Goal: Task Accomplishment & Management: Use online tool/utility

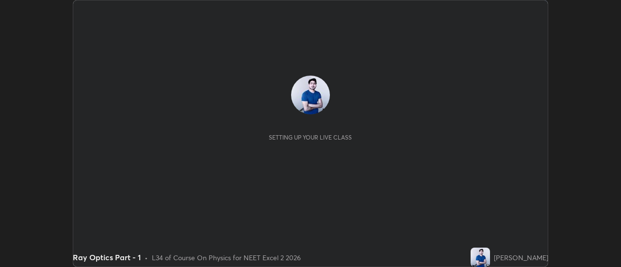
scroll to position [267, 621]
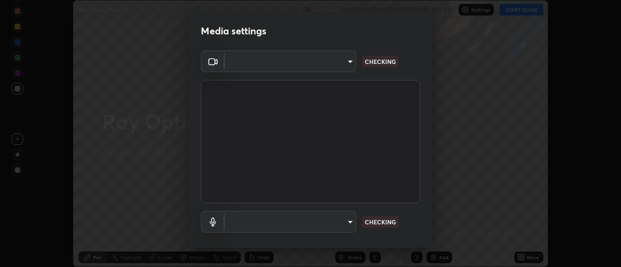
type input "4c72da43d9f8fe59a3f1c51c15ce5ef4700dc23536a29d5760a7834eb8cafeb2"
click at [346, 220] on body "Erase all Ray Optics Part - 1 Recording WAS SCHEDULED TO START AT 2:55 PM Setti…" at bounding box center [310, 133] width 621 height 267
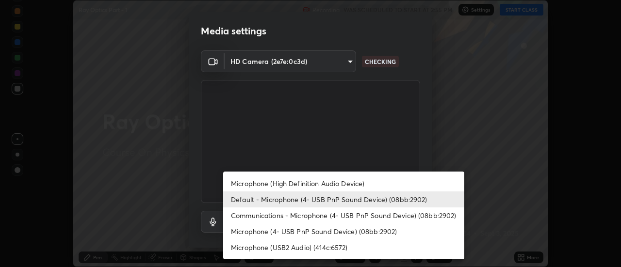
click at [340, 185] on li "Microphone (High Definition Audio Device)" at bounding box center [343, 184] width 241 height 16
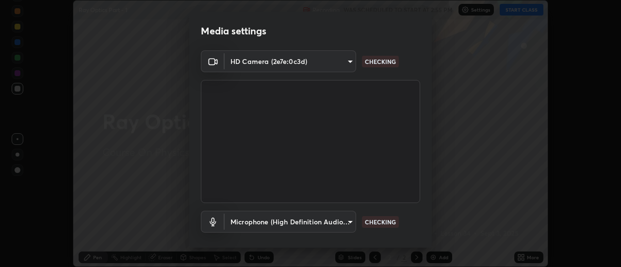
click at [349, 221] on body "Erase all Ray Optics Part - 1 Recording WAS SCHEDULED TO START AT 2:55 PM Setti…" at bounding box center [310, 133] width 621 height 267
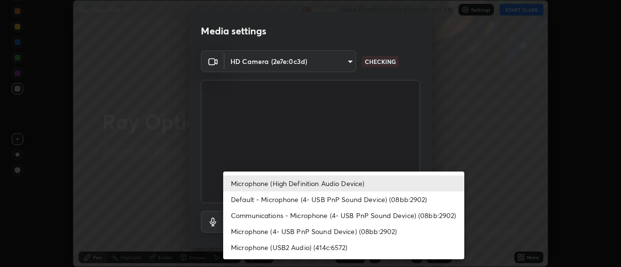
click at [346, 194] on li "Default - Microphone (4- USB PnP Sound Device) (08bb:2902)" at bounding box center [343, 200] width 241 height 16
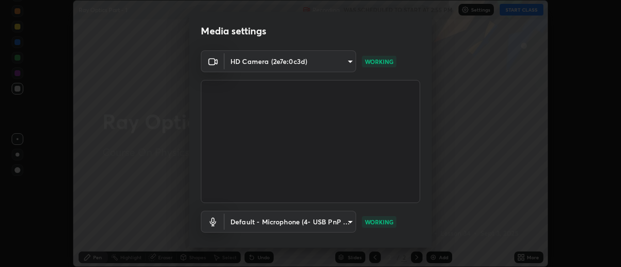
click at [348, 222] on body "Erase all Ray Optics Part - 1 Recording WAS SCHEDULED TO START AT 2:55 PM Setti…" at bounding box center [310, 133] width 621 height 267
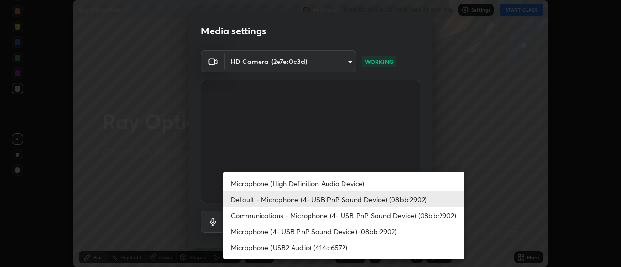
click at [299, 181] on li "Microphone (High Definition Audio Device)" at bounding box center [343, 184] width 241 height 16
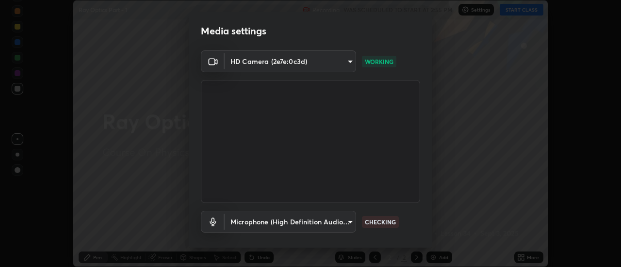
click at [346, 219] on body "Erase all Ray Optics Part - 1 Recording WAS SCHEDULED TO START AT 2:55 PM Setti…" at bounding box center [310, 133] width 621 height 267
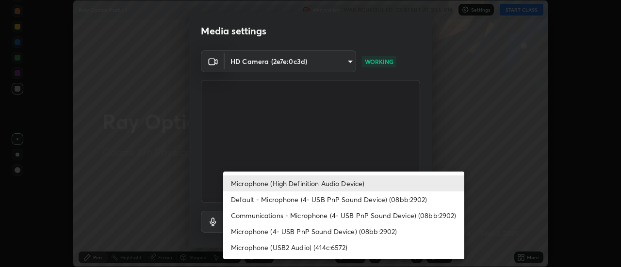
click at [325, 200] on li "Default - Microphone (4- USB PnP Sound Device) (08bb:2902)" at bounding box center [343, 200] width 241 height 16
type input "default"
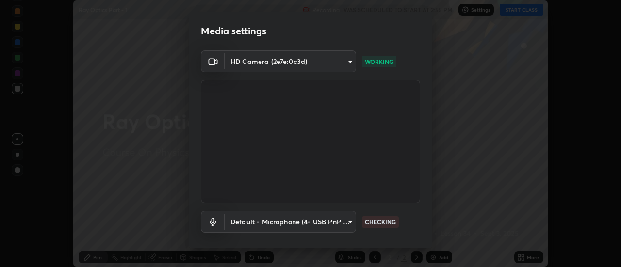
scroll to position [51, 0]
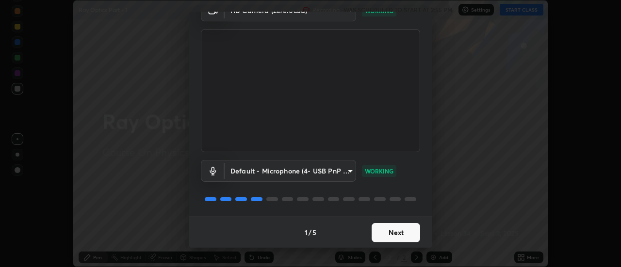
click at [383, 232] on button "Next" at bounding box center [396, 232] width 49 height 19
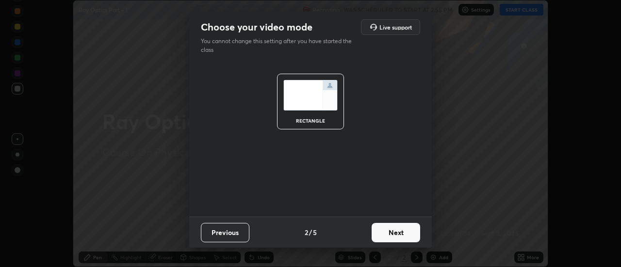
scroll to position [0, 0]
click at [394, 232] on button "Next" at bounding box center [396, 232] width 49 height 19
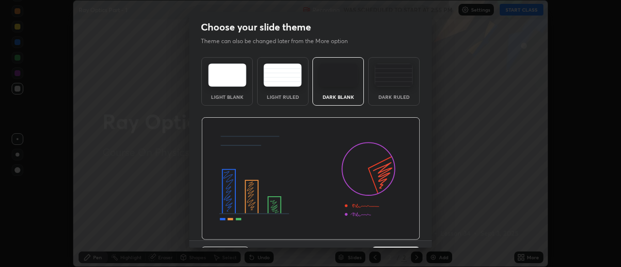
scroll to position [24, 0]
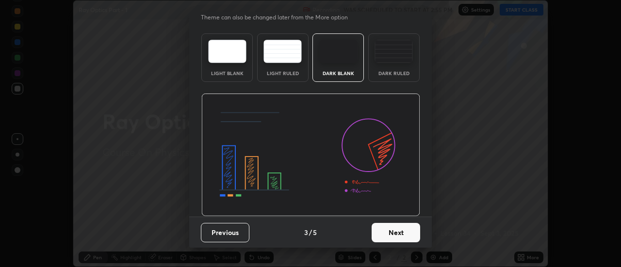
click at [399, 229] on button "Next" at bounding box center [396, 232] width 49 height 19
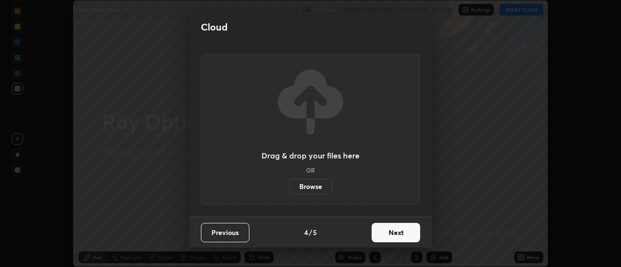
scroll to position [0, 0]
click at [392, 227] on button "Next" at bounding box center [396, 232] width 49 height 19
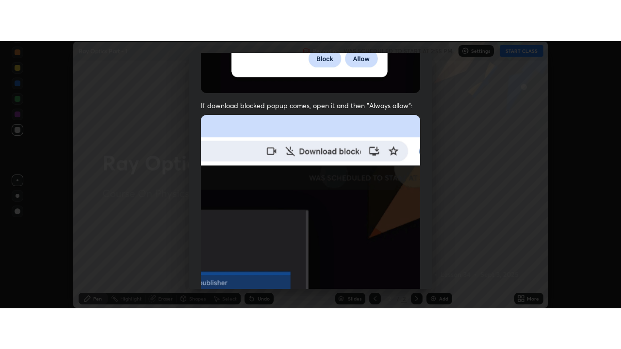
scroll to position [249, 0]
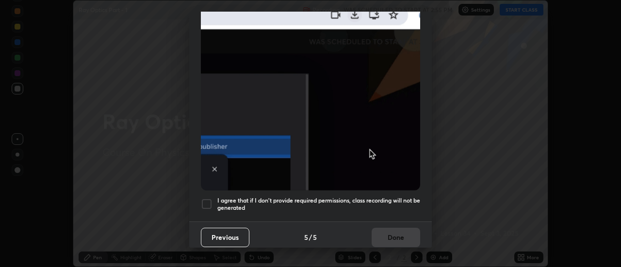
click at [210, 199] on div at bounding box center [207, 205] width 12 height 12
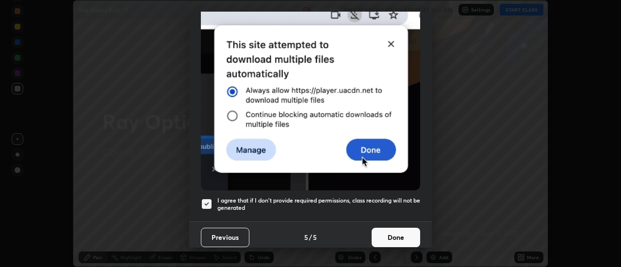
click at [393, 232] on button "Done" at bounding box center [396, 237] width 49 height 19
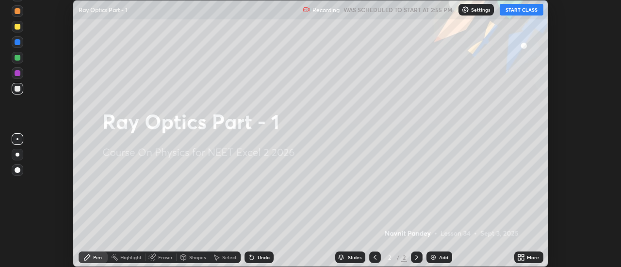
click at [522, 259] on icon at bounding box center [523, 259] width 2 height 2
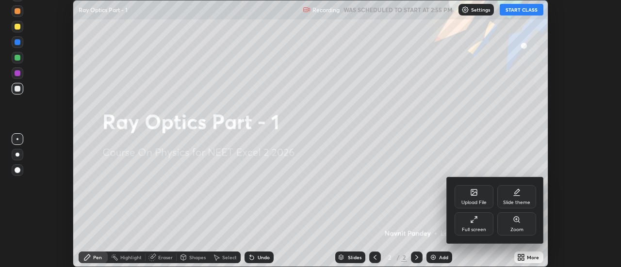
click at [472, 224] on div "Full screen" at bounding box center [474, 224] width 39 height 23
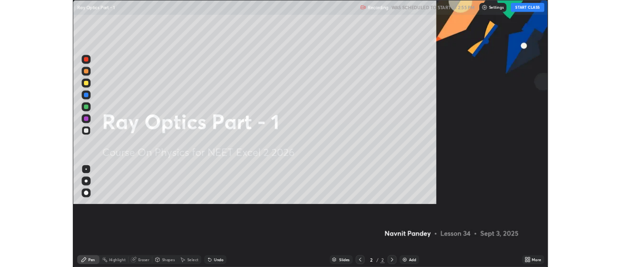
scroll to position [349, 621]
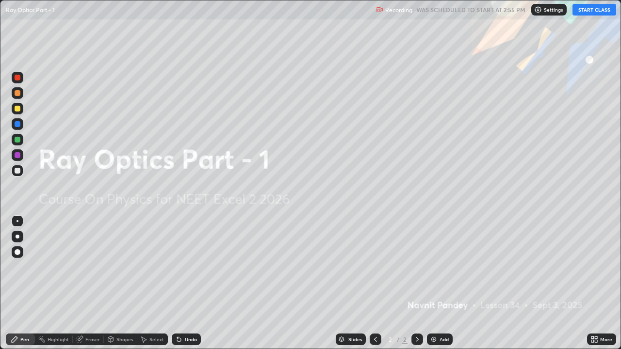
click at [595, 10] on button "START CLASS" at bounding box center [595, 10] width 44 height 12
click at [435, 267] on img at bounding box center [434, 340] width 8 height 8
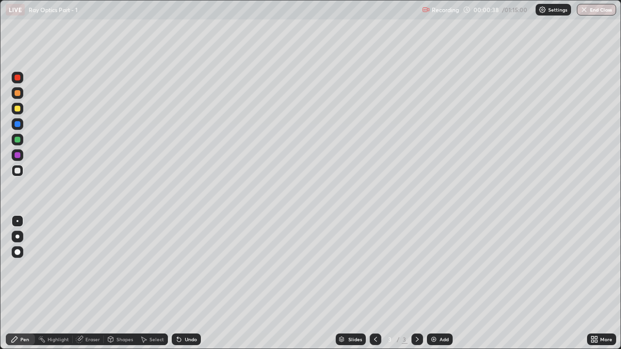
click at [17, 140] on div at bounding box center [18, 140] width 6 height 6
click at [185, 267] on div "Undo" at bounding box center [191, 339] width 12 height 5
click at [18, 172] on div at bounding box center [18, 171] width 6 height 6
click at [18, 141] on div at bounding box center [18, 140] width 6 height 6
click at [416, 267] on icon at bounding box center [418, 340] width 8 height 8
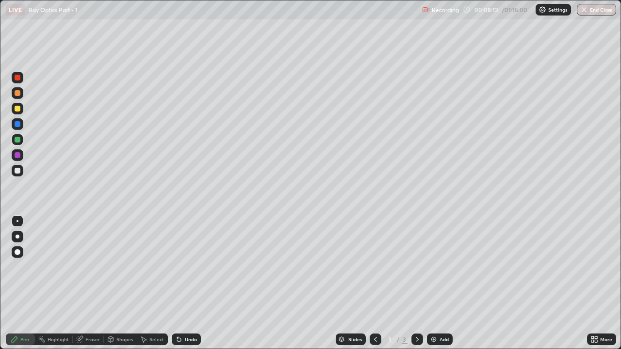
click at [432, 267] on img at bounding box center [434, 340] width 8 height 8
click at [17, 139] on div at bounding box center [18, 140] width 6 height 6
click at [18, 170] on div at bounding box center [18, 171] width 6 height 6
click at [17, 154] on div at bounding box center [18, 155] width 6 height 6
click at [17, 138] on div at bounding box center [18, 140] width 6 height 6
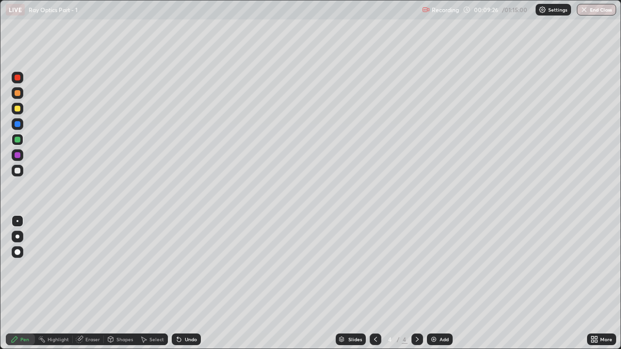
click at [19, 156] on div at bounding box center [18, 155] width 6 height 6
click at [19, 141] on div at bounding box center [18, 140] width 6 height 6
click at [17, 169] on div at bounding box center [18, 171] width 6 height 6
click at [16, 156] on div at bounding box center [18, 155] width 6 height 6
click at [90, 267] on div "Eraser" at bounding box center [92, 339] width 15 height 5
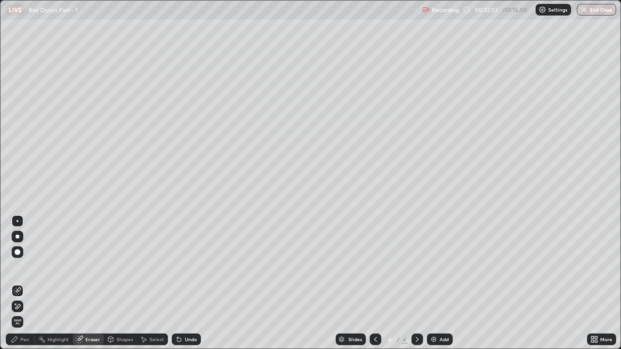
click at [16, 267] on icon at bounding box center [15, 304] width 1 height 1
click at [25, 267] on div "Pen" at bounding box center [24, 339] width 9 height 5
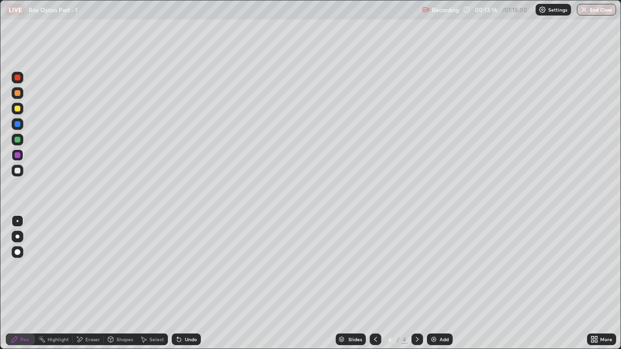
click at [436, 267] on img at bounding box center [434, 340] width 8 height 8
click at [17, 140] on div at bounding box center [18, 140] width 6 height 6
click at [374, 267] on icon at bounding box center [376, 340] width 8 height 8
click at [414, 267] on icon at bounding box center [418, 340] width 8 height 8
click at [185, 267] on div "Undo" at bounding box center [191, 339] width 12 height 5
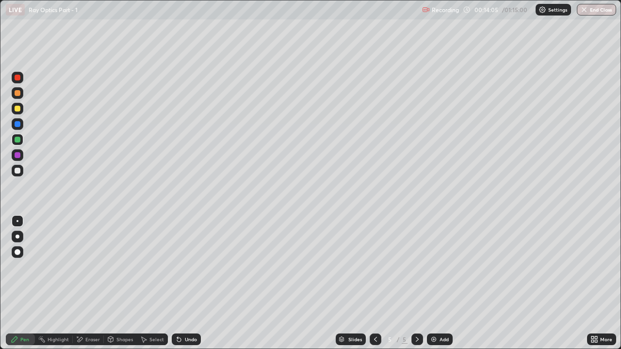
click at [185, 267] on div "Undo" at bounding box center [186, 340] width 29 height 12
click at [17, 170] on div at bounding box center [18, 171] width 6 height 6
click at [180, 267] on icon at bounding box center [179, 340] width 8 height 8
click at [21, 161] on div at bounding box center [18, 156] width 12 height 16
click at [18, 141] on div at bounding box center [18, 140] width 6 height 6
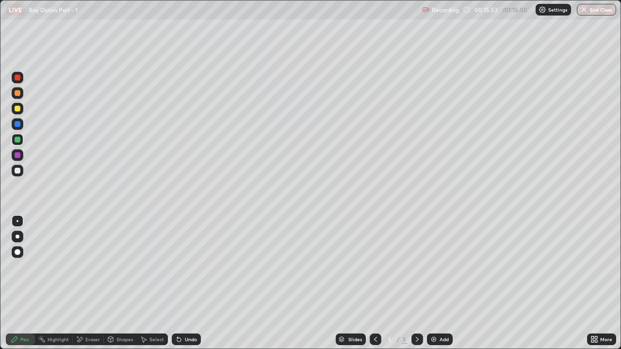
click at [17, 155] on div at bounding box center [18, 155] width 6 height 6
click at [87, 267] on div "Eraser" at bounding box center [92, 339] width 15 height 5
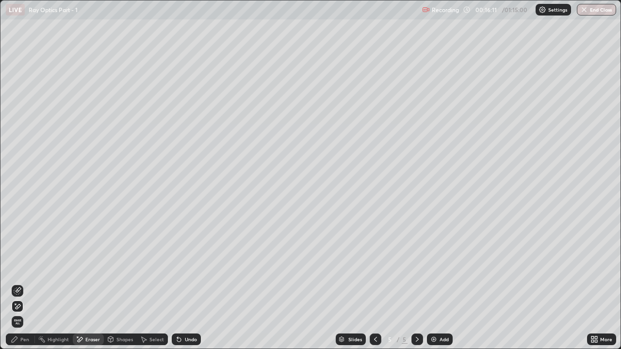
click at [22, 267] on div "Pen" at bounding box center [24, 339] width 9 height 5
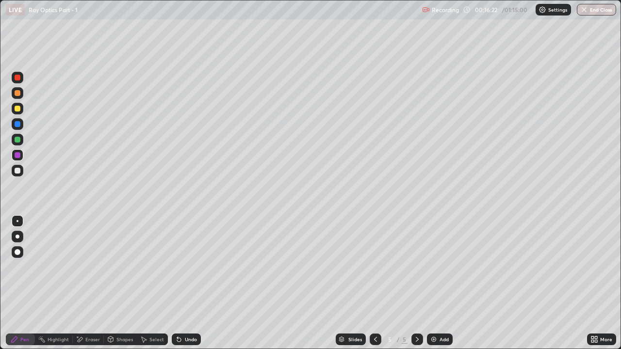
click at [19, 251] on div at bounding box center [18, 253] width 6 height 6
click at [17, 170] on div at bounding box center [18, 171] width 6 height 6
click at [17, 221] on div at bounding box center [18, 221] width 2 height 2
click at [17, 156] on div at bounding box center [18, 155] width 6 height 6
click at [416, 267] on icon at bounding box center [418, 340] width 8 height 8
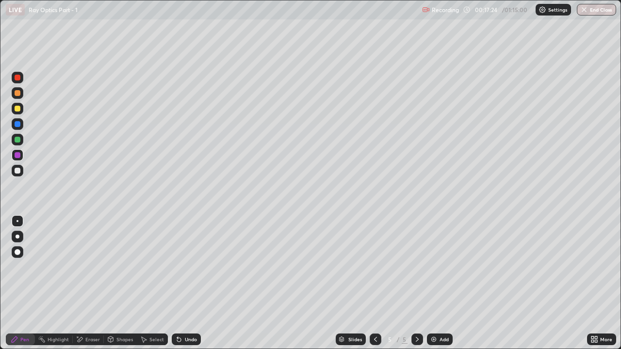
click at [430, 267] on img at bounding box center [434, 340] width 8 height 8
click at [17, 140] on div at bounding box center [18, 140] width 6 height 6
click at [17, 171] on div at bounding box center [18, 171] width 6 height 6
click at [18, 138] on div at bounding box center [18, 140] width 6 height 6
click at [18, 156] on div at bounding box center [18, 155] width 6 height 6
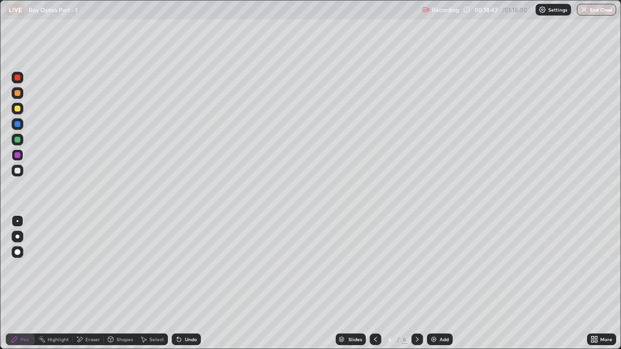
click at [18, 169] on div at bounding box center [18, 171] width 6 height 6
click at [18, 141] on div at bounding box center [18, 140] width 6 height 6
click at [185, 267] on div "Undo" at bounding box center [191, 339] width 12 height 5
click at [412, 267] on div at bounding box center [418, 340] width 12 height 12
click at [434, 267] on img at bounding box center [434, 340] width 8 height 8
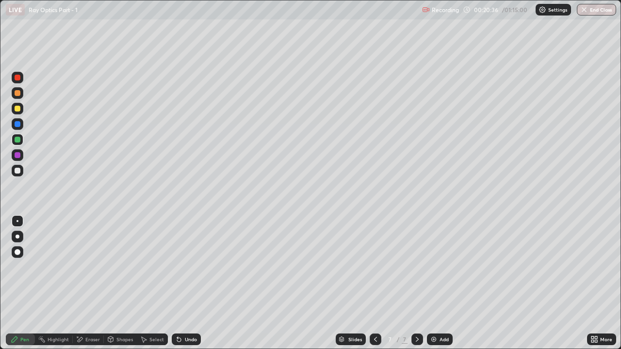
click at [17, 171] on div at bounding box center [18, 171] width 6 height 6
click at [18, 141] on div at bounding box center [18, 140] width 6 height 6
click at [17, 155] on div at bounding box center [18, 155] width 6 height 6
click at [19, 125] on div at bounding box center [18, 124] width 6 height 6
click at [19, 138] on div at bounding box center [18, 140] width 6 height 6
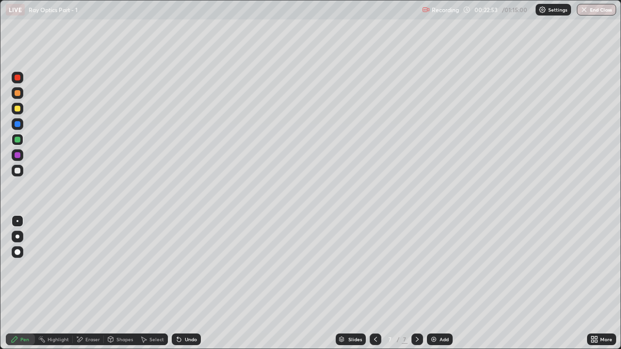
click at [16, 157] on div at bounding box center [18, 155] width 6 height 6
click at [17, 137] on div at bounding box center [18, 140] width 6 height 6
click at [18, 155] on div at bounding box center [18, 155] width 6 height 6
click at [18, 125] on div at bounding box center [18, 124] width 6 height 6
click at [17, 154] on div at bounding box center [18, 155] width 6 height 6
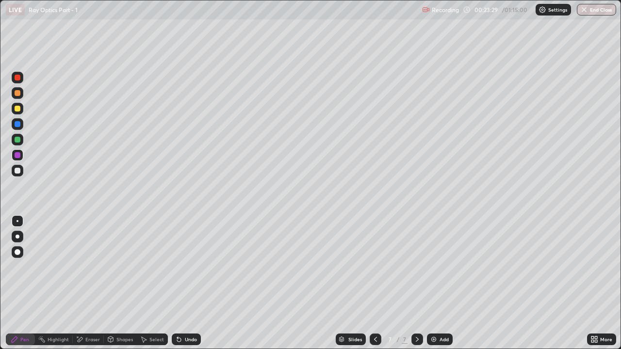
click at [18, 139] on div at bounding box center [18, 140] width 6 height 6
click at [18, 108] on div at bounding box center [18, 109] width 6 height 6
click at [17, 157] on div at bounding box center [18, 155] width 6 height 6
click at [16, 170] on div at bounding box center [18, 171] width 6 height 6
click at [432, 267] on img at bounding box center [434, 340] width 8 height 8
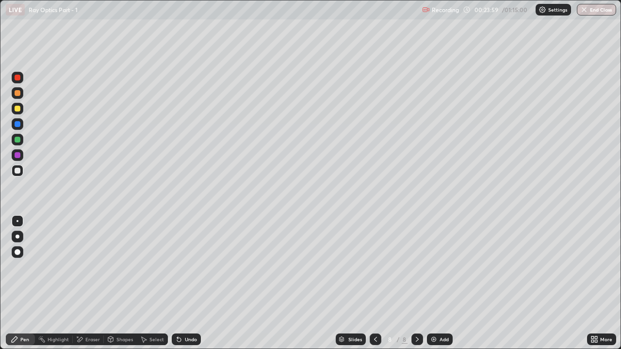
click at [19, 140] on div at bounding box center [18, 140] width 6 height 6
click at [93, 267] on div "Eraser" at bounding box center [92, 339] width 15 height 5
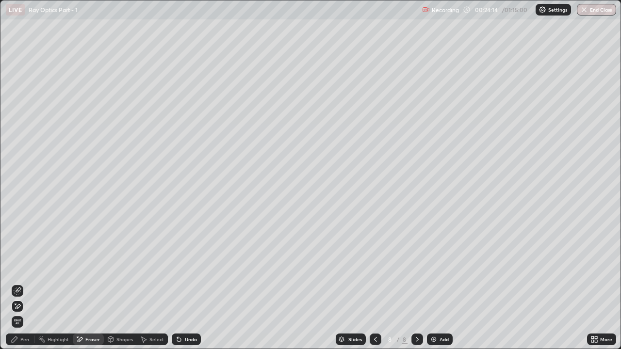
click at [26, 267] on div "Pen" at bounding box center [24, 339] width 9 height 5
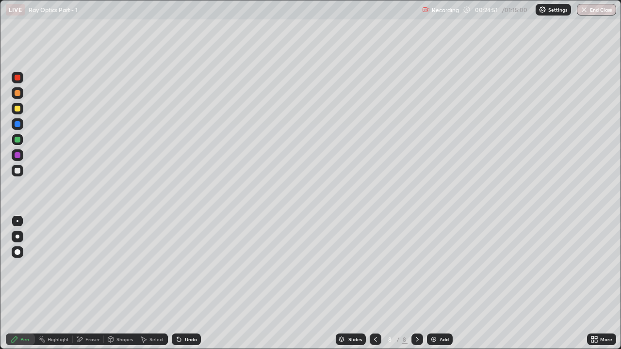
click at [17, 125] on div at bounding box center [18, 124] width 6 height 6
click at [16, 137] on div at bounding box center [18, 140] width 6 height 6
click at [17, 156] on div at bounding box center [18, 155] width 6 height 6
click at [375, 267] on icon at bounding box center [376, 340] width 8 height 8
click at [416, 267] on icon at bounding box center [417, 339] width 3 height 5
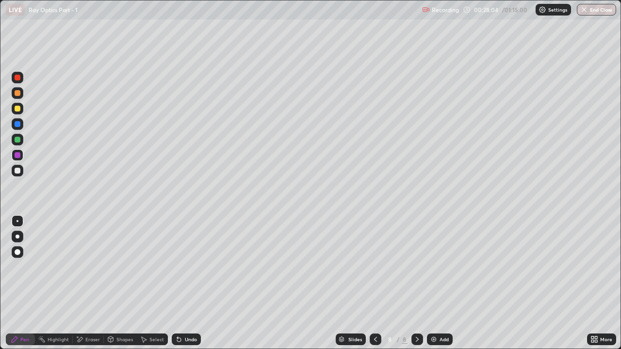
click at [17, 169] on div at bounding box center [18, 171] width 6 height 6
click at [19, 142] on div at bounding box center [18, 140] width 6 height 6
click at [17, 154] on div at bounding box center [18, 155] width 6 height 6
click at [19, 126] on div at bounding box center [18, 124] width 6 height 6
click at [190, 267] on div "Undo" at bounding box center [191, 339] width 12 height 5
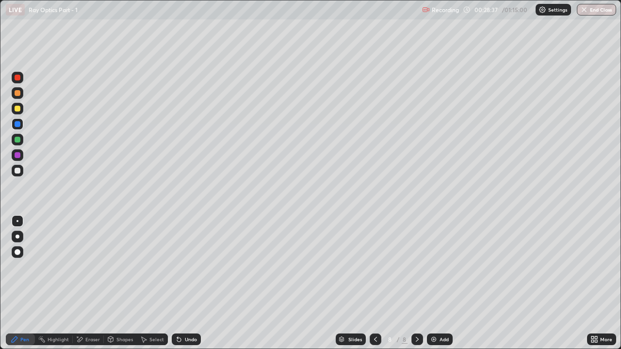
click at [18, 170] on div at bounding box center [18, 171] width 6 height 6
click at [18, 235] on div at bounding box center [18, 237] width 4 height 4
click at [18, 156] on div at bounding box center [18, 155] width 6 height 6
click at [17, 221] on div at bounding box center [18, 221] width 2 height 2
click at [19, 140] on div at bounding box center [18, 140] width 6 height 6
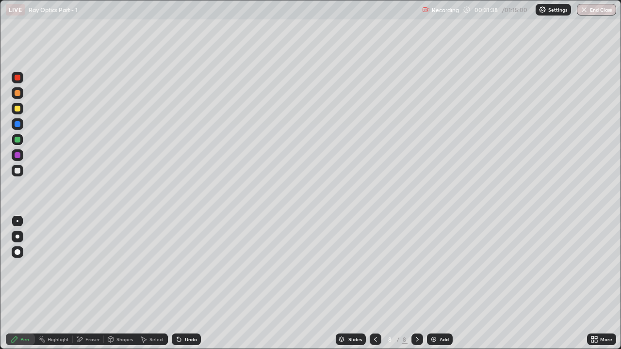
click at [16, 156] on div at bounding box center [18, 155] width 6 height 6
click at [19, 142] on div at bounding box center [18, 140] width 6 height 6
click at [16, 171] on div at bounding box center [18, 171] width 6 height 6
click at [185, 267] on div "Undo" at bounding box center [191, 339] width 12 height 5
click at [186, 267] on div "Undo" at bounding box center [186, 340] width 29 height 12
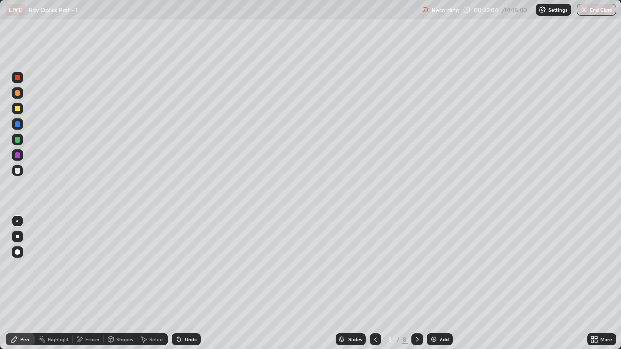
click at [182, 267] on div "Undo" at bounding box center [186, 340] width 29 height 12
click at [185, 267] on div "Undo" at bounding box center [191, 339] width 12 height 5
click at [20, 160] on div at bounding box center [18, 156] width 12 height 12
click at [20, 141] on div at bounding box center [18, 140] width 6 height 6
click at [374, 267] on icon at bounding box center [375, 339] width 3 height 5
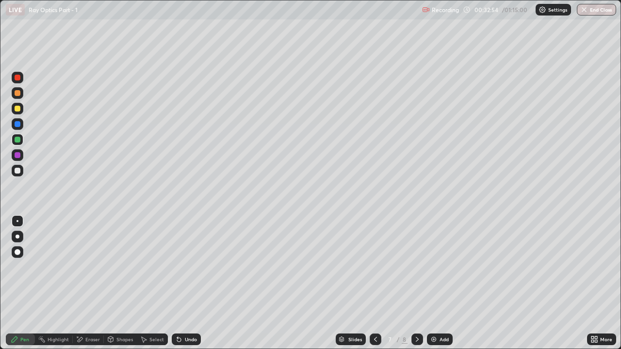
click at [416, 267] on icon at bounding box center [418, 340] width 8 height 8
click at [19, 169] on div at bounding box center [18, 171] width 6 height 6
click at [17, 138] on div at bounding box center [18, 140] width 6 height 6
click at [18, 155] on div at bounding box center [18, 155] width 6 height 6
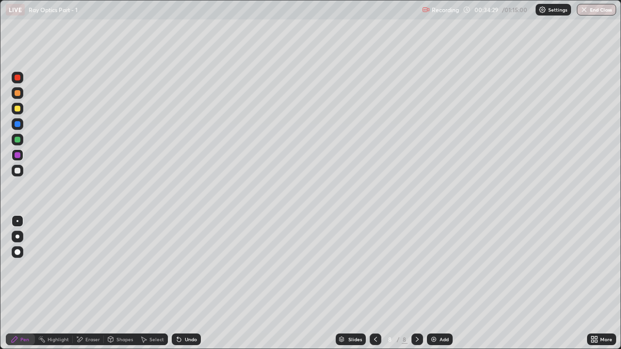
click at [18, 140] on div at bounding box center [18, 140] width 6 height 6
click at [185, 267] on div "Undo" at bounding box center [191, 339] width 12 height 5
click at [16, 156] on div at bounding box center [18, 155] width 6 height 6
click at [20, 171] on div at bounding box center [18, 171] width 6 height 6
click at [18, 140] on div at bounding box center [18, 140] width 6 height 6
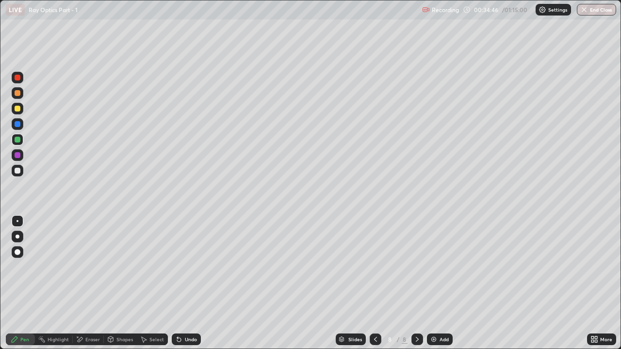
click at [18, 126] on div at bounding box center [18, 124] width 6 height 6
click at [186, 267] on div "Undo" at bounding box center [191, 339] width 12 height 5
click at [414, 267] on div at bounding box center [418, 340] width 12 height 12
click at [433, 267] on img at bounding box center [434, 340] width 8 height 8
click at [18, 153] on div at bounding box center [18, 155] width 6 height 6
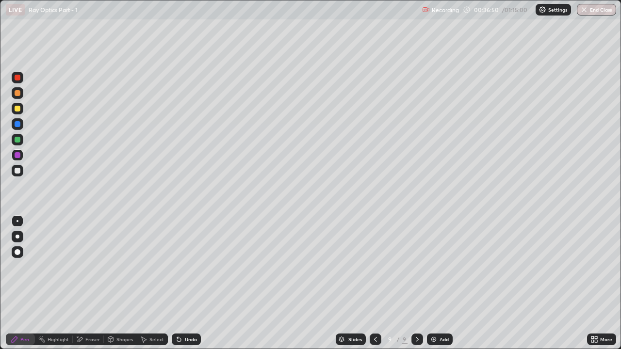
click at [17, 171] on div at bounding box center [18, 171] width 6 height 6
click at [184, 267] on div "Undo" at bounding box center [186, 340] width 29 height 12
click at [183, 267] on div "Undo" at bounding box center [186, 340] width 29 height 12
click at [19, 140] on div at bounding box center [18, 140] width 6 height 6
click at [19, 155] on div at bounding box center [18, 155] width 6 height 6
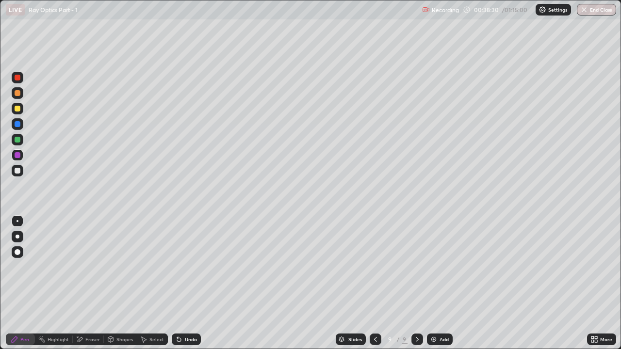
click at [18, 140] on div at bounding box center [18, 140] width 6 height 6
click at [19, 168] on div at bounding box center [18, 171] width 6 height 6
click at [375, 267] on icon at bounding box center [375, 339] width 3 height 5
click at [416, 267] on icon at bounding box center [418, 340] width 8 height 8
click at [17, 140] on div at bounding box center [18, 140] width 6 height 6
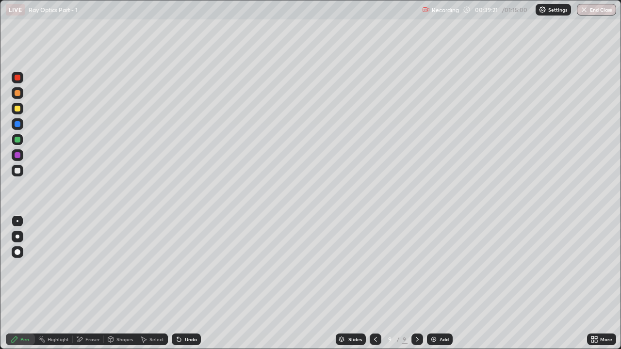
click at [183, 267] on div "Undo" at bounding box center [186, 340] width 29 height 12
click at [18, 156] on div at bounding box center [18, 155] width 6 height 6
click at [19, 170] on div at bounding box center [18, 171] width 6 height 6
click at [16, 139] on div at bounding box center [18, 140] width 6 height 6
click at [17, 170] on div at bounding box center [18, 171] width 6 height 6
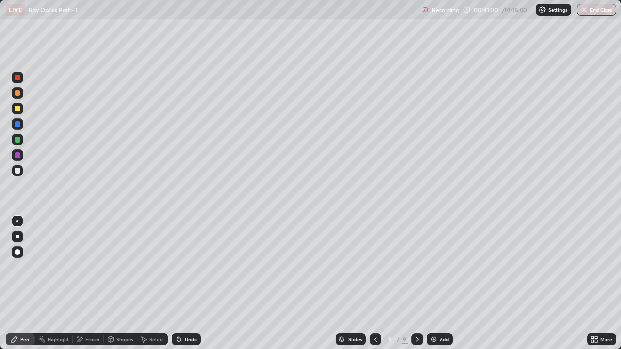
click at [17, 124] on div at bounding box center [18, 124] width 6 height 6
click at [17, 156] on div at bounding box center [18, 155] width 6 height 6
click at [21, 170] on div at bounding box center [18, 171] width 12 height 12
click at [91, 267] on div "Eraser" at bounding box center [92, 339] width 15 height 5
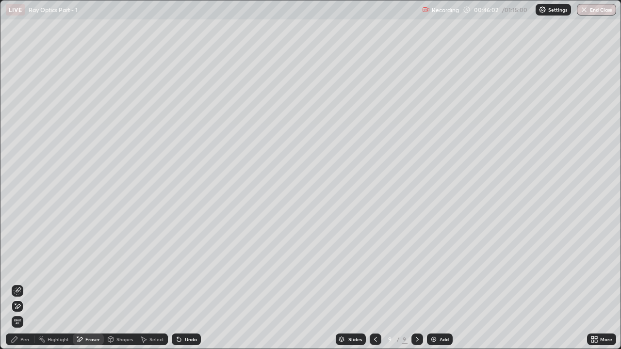
click at [23, 267] on div "Pen" at bounding box center [24, 339] width 9 height 5
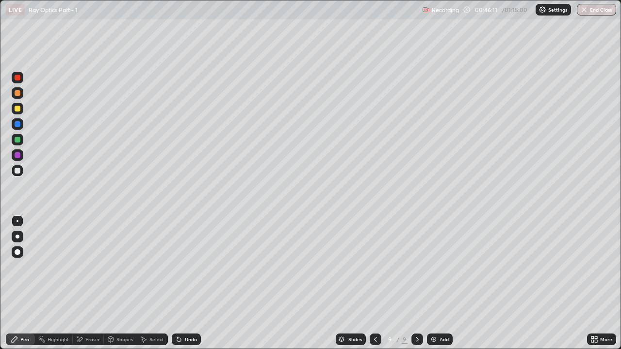
click at [418, 267] on icon at bounding box center [418, 340] width 8 height 8
click at [434, 267] on img at bounding box center [434, 340] width 8 height 8
click at [19, 140] on div at bounding box center [18, 140] width 6 height 6
click at [88, 267] on div "Eraser" at bounding box center [92, 339] width 15 height 5
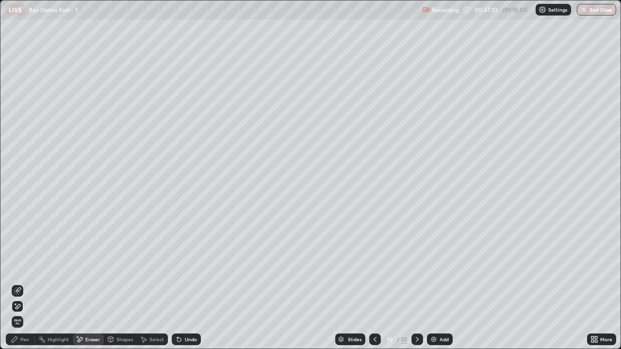
click at [25, 267] on div "Pen" at bounding box center [24, 339] width 9 height 5
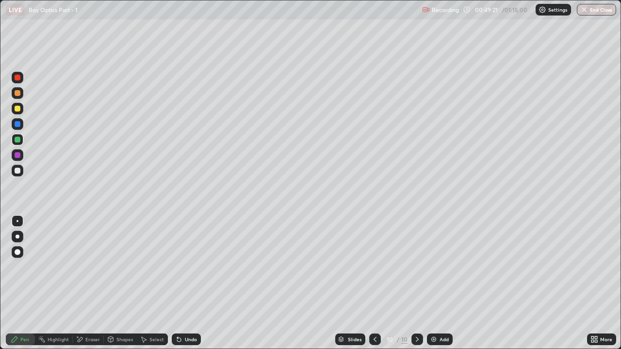
click at [91, 267] on div "Eraser" at bounding box center [92, 339] width 15 height 5
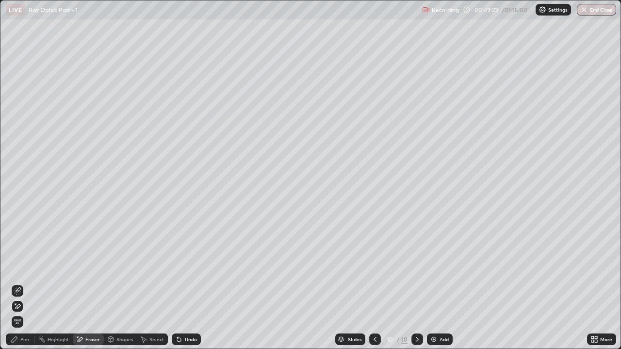
click at [28, 267] on div "Pen" at bounding box center [24, 339] width 9 height 5
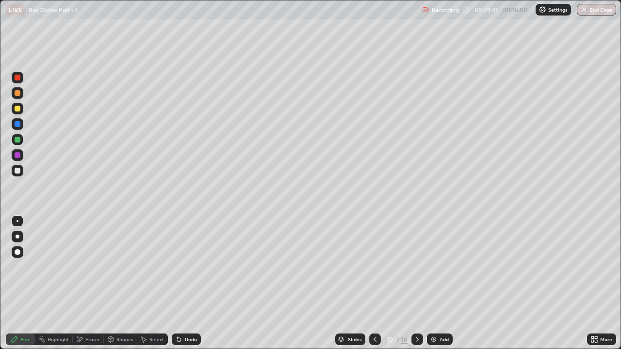
click at [191, 267] on div "Undo" at bounding box center [191, 339] width 12 height 5
click at [17, 153] on div at bounding box center [18, 155] width 6 height 6
click at [18, 139] on div at bounding box center [18, 140] width 6 height 6
click at [182, 267] on div "Undo" at bounding box center [186, 340] width 29 height 12
click at [19, 156] on div at bounding box center [18, 155] width 6 height 6
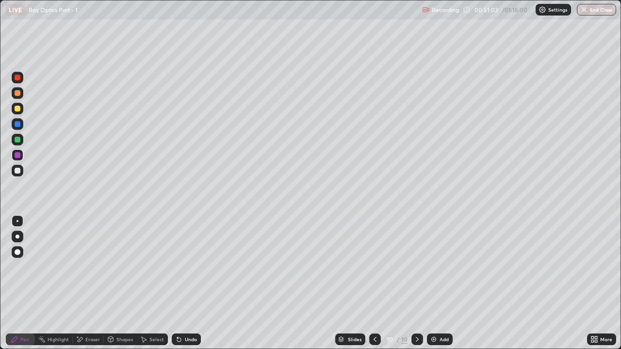
click at [19, 169] on div at bounding box center [18, 171] width 6 height 6
click at [183, 267] on div "Undo" at bounding box center [186, 340] width 29 height 12
click at [178, 267] on icon at bounding box center [179, 340] width 4 height 4
click at [17, 140] on div at bounding box center [18, 140] width 6 height 6
click at [18, 124] on div at bounding box center [18, 124] width 6 height 6
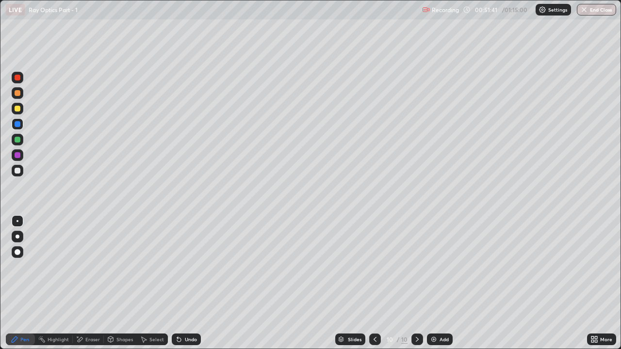
click at [86, 267] on div "Eraser" at bounding box center [88, 340] width 31 height 12
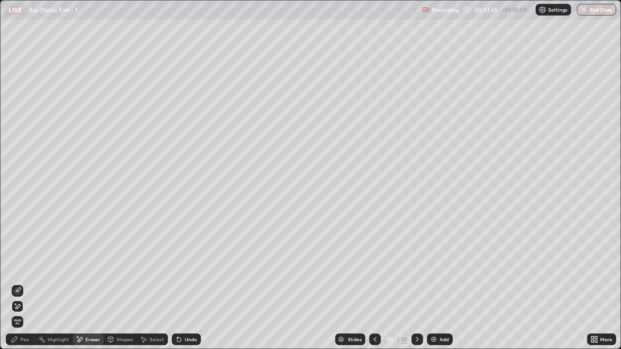
click at [19, 267] on div "Pen" at bounding box center [20, 340] width 29 height 12
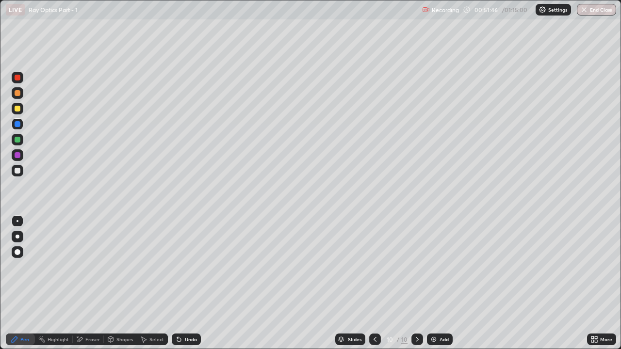
click at [18, 138] on div at bounding box center [18, 140] width 6 height 6
click at [185, 267] on div "Undo" at bounding box center [191, 339] width 12 height 5
click at [18, 125] on div at bounding box center [18, 124] width 6 height 6
click at [17, 156] on div at bounding box center [18, 155] width 6 height 6
click at [185, 267] on div "Undo" at bounding box center [191, 339] width 12 height 5
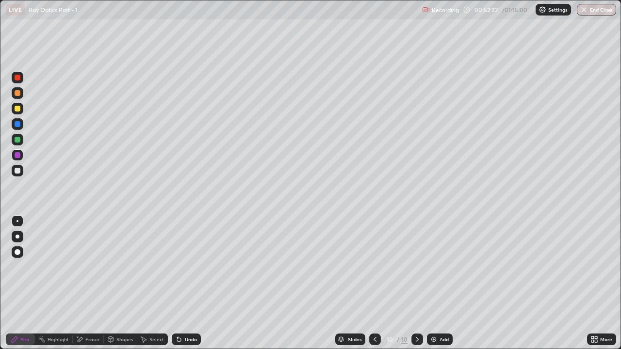
click at [181, 267] on icon at bounding box center [179, 340] width 8 height 8
click at [18, 141] on div at bounding box center [18, 140] width 6 height 6
click at [17, 125] on div at bounding box center [18, 124] width 6 height 6
click at [186, 267] on div "Undo" at bounding box center [191, 339] width 12 height 5
click at [88, 267] on div "Eraser" at bounding box center [92, 339] width 15 height 5
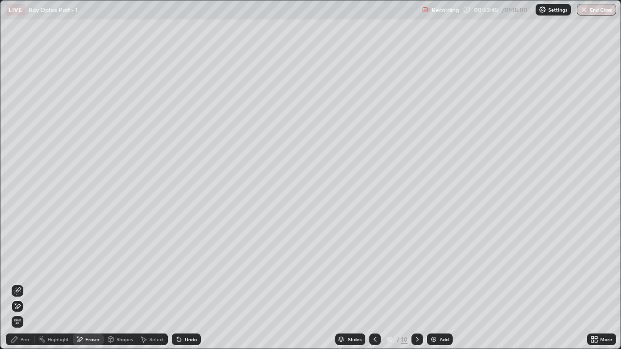
click at [31, 267] on div "Pen" at bounding box center [20, 340] width 29 height 12
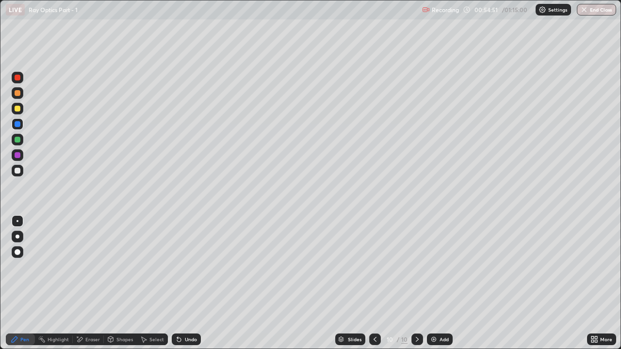
click at [17, 168] on div at bounding box center [18, 171] width 6 height 6
click at [17, 154] on div at bounding box center [18, 155] width 6 height 6
click at [18, 141] on div at bounding box center [18, 140] width 6 height 6
click at [18, 173] on div at bounding box center [18, 171] width 6 height 6
click at [19, 153] on div at bounding box center [18, 155] width 6 height 6
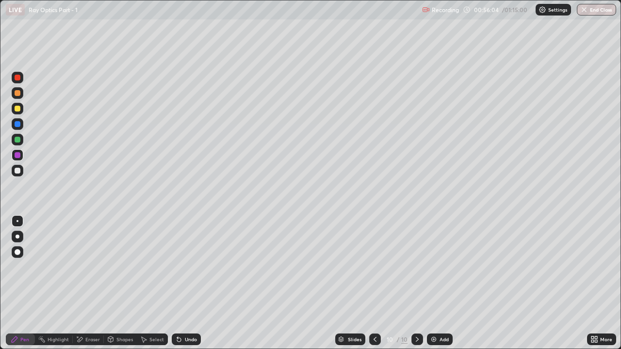
click at [180, 267] on icon at bounding box center [179, 340] width 4 height 4
click at [18, 137] on div at bounding box center [18, 140] width 6 height 6
click at [437, 267] on img at bounding box center [434, 340] width 8 height 8
click at [18, 171] on div at bounding box center [18, 171] width 6 height 6
click at [17, 237] on div at bounding box center [18, 237] width 4 height 4
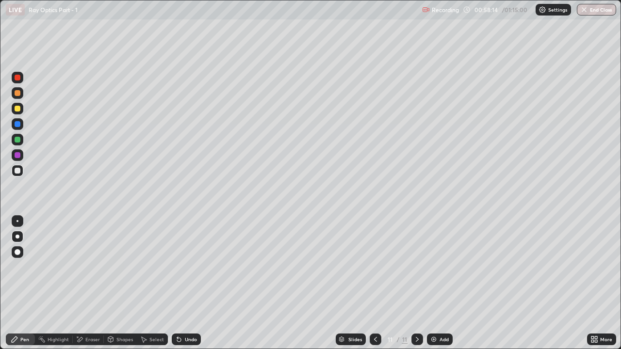
click at [18, 157] on div at bounding box center [18, 155] width 6 height 6
click at [17, 221] on div at bounding box center [18, 221] width 2 height 2
click at [186, 267] on div "Undo" at bounding box center [191, 339] width 12 height 5
click at [18, 170] on div at bounding box center [18, 171] width 6 height 6
click at [20, 154] on div at bounding box center [18, 155] width 6 height 6
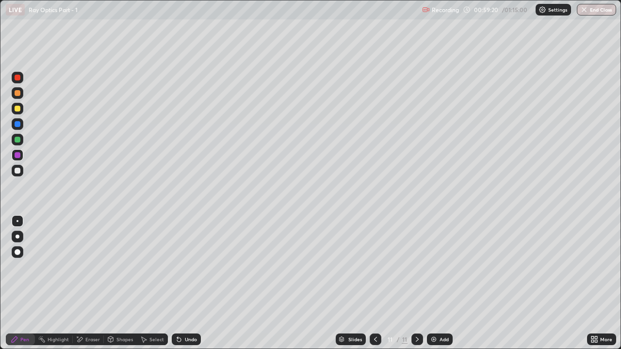
click at [183, 267] on div "Undo" at bounding box center [186, 340] width 29 height 12
click at [17, 170] on div at bounding box center [18, 171] width 6 height 6
click at [19, 141] on div at bounding box center [18, 140] width 6 height 6
click at [18, 157] on div at bounding box center [18, 155] width 6 height 6
click at [17, 144] on div at bounding box center [18, 140] width 12 height 12
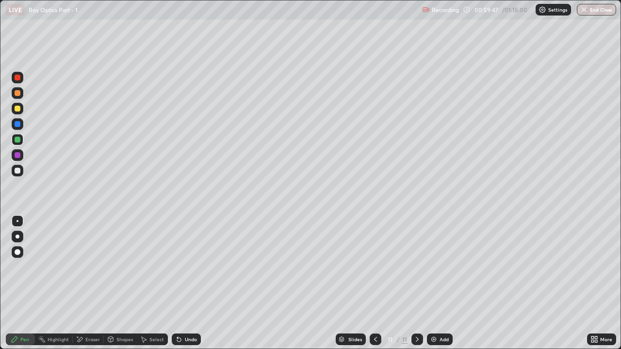
click at [19, 157] on div at bounding box center [18, 155] width 6 height 6
click at [20, 121] on div at bounding box center [18, 124] width 12 height 12
click at [187, 267] on div "Undo" at bounding box center [191, 339] width 12 height 5
click at [185, 267] on div "Undo" at bounding box center [191, 339] width 12 height 5
click at [183, 267] on div "Undo" at bounding box center [186, 340] width 29 height 12
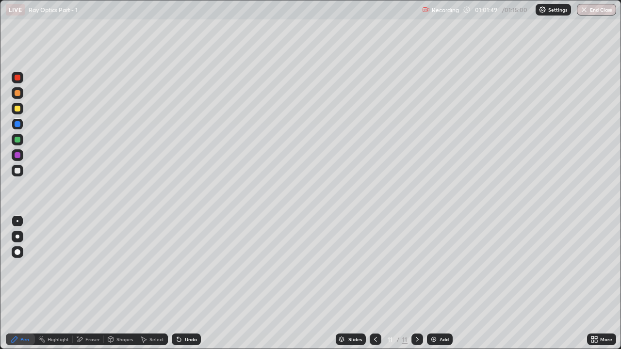
click at [16, 142] on div at bounding box center [18, 140] width 6 height 6
click at [416, 267] on icon at bounding box center [418, 340] width 8 height 8
click at [432, 267] on img at bounding box center [434, 340] width 8 height 8
click at [18, 154] on div at bounding box center [18, 155] width 6 height 6
click at [16, 137] on div at bounding box center [18, 140] width 6 height 6
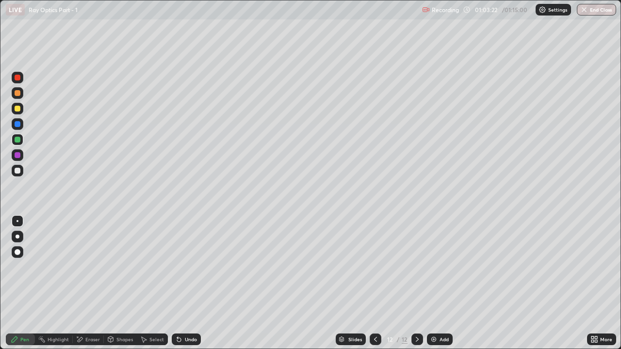
click at [18, 126] on div at bounding box center [18, 124] width 6 height 6
click at [19, 173] on div at bounding box center [18, 171] width 6 height 6
click at [17, 237] on div at bounding box center [18, 237] width 4 height 4
click at [18, 158] on div at bounding box center [18, 155] width 6 height 6
click at [17, 221] on div at bounding box center [18, 221] width 2 height 2
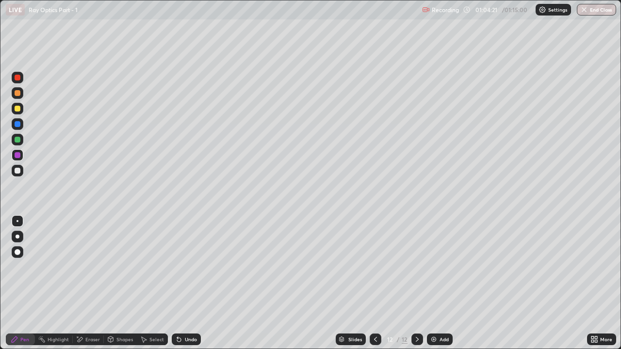
click at [19, 169] on div at bounding box center [18, 171] width 6 height 6
click at [17, 141] on div at bounding box center [18, 140] width 6 height 6
click at [19, 172] on div at bounding box center [18, 171] width 6 height 6
click at [18, 156] on div at bounding box center [18, 155] width 6 height 6
click at [16, 123] on div at bounding box center [18, 124] width 6 height 6
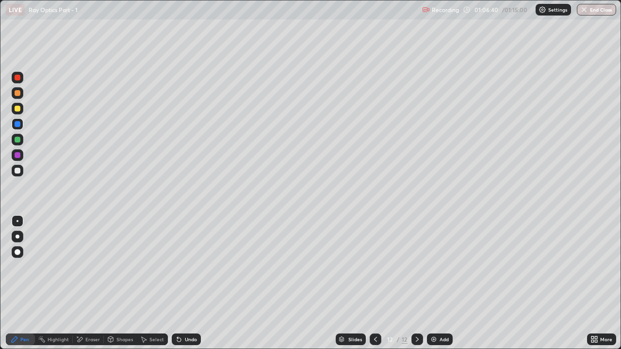
click at [18, 155] on div at bounding box center [18, 155] width 6 height 6
click at [435, 267] on img at bounding box center [434, 340] width 8 height 8
click at [188, 267] on div "Undo" at bounding box center [191, 339] width 12 height 5
click at [17, 139] on div at bounding box center [18, 140] width 6 height 6
click at [178, 267] on icon at bounding box center [179, 340] width 4 height 4
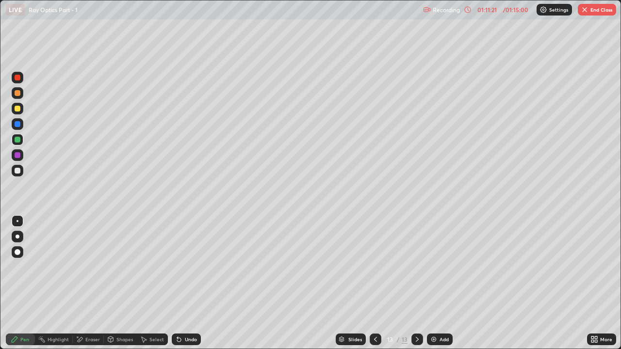
click at [17, 153] on div at bounding box center [18, 155] width 6 height 6
click at [17, 139] on div at bounding box center [18, 140] width 6 height 6
click at [20, 154] on div at bounding box center [18, 155] width 6 height 6
click at [20, 142] on div at bounding box center [18, 140] width 12 height 12
click at [433, 267] on img at bounding box center [434, 340] width 8 height 8
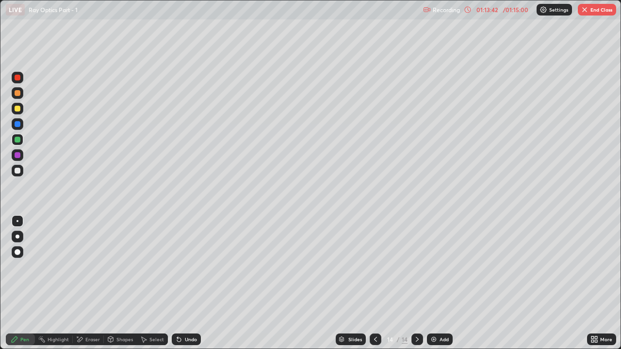
click at [19, 157] on div at bounding box center [18, 155] width 6 height 6
click at [17, 140] on div at bounding box center [18, 140] width 6 height 6
click at [18, 153] on div at bounding box center [18, 155] width 6 height 6
click at [17, 171] on div at bounding box center [18, 171] width 6 height 6
click at [182, 267] on icon at bounding box center [179, 340] width 8 height 8
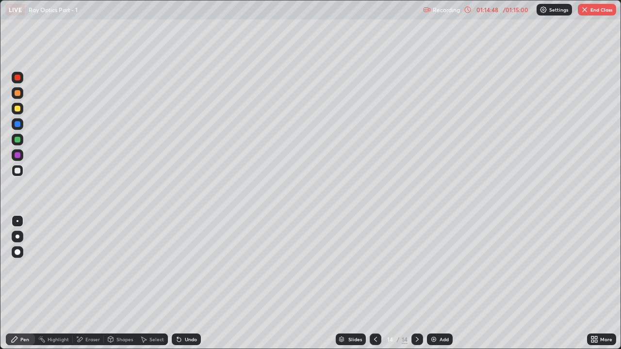
click at [181, 267] on icon at bounding box center [179, 340] width 8 height 8
click at [179, 267] on icon at bounding box center [179, 340] width 4 height 4
click at [177, 267] on icon at bounding box center [179, 340] width 4 height 4
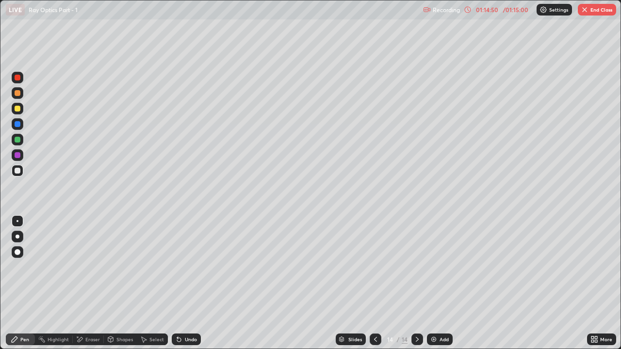
click at [177, 267] on icon at bounding box center [179, 340] width 4 height 4
click at [173, 267] on div "Undo" at bounding box center [186, 340] width 29 height 12
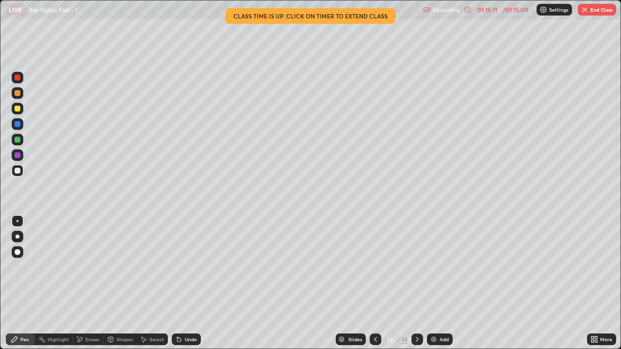
click at [18, 155] on div at bounding box center [18, 155] width 6 height 6
click at [18, 138] on div at bounding box center [18, 140] width 6 height 6
click at [376, 267] on icon at bounding box center [376, 340] width 8 height 8
click at [412, 267] on div at bounding box center [418, 340] width 12 height 12
click at [591, 11] on button "End Class" at bounding box center [597, 10] width 38 height 12
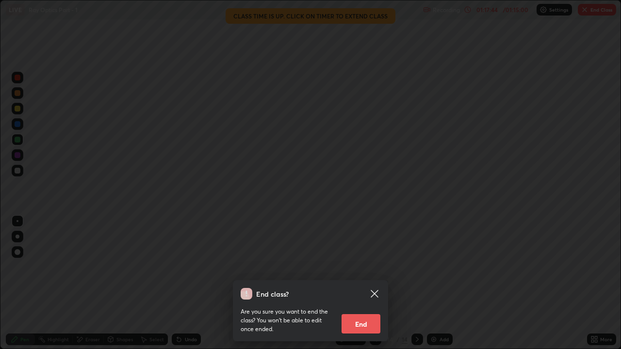
click at [353, 267] on button "End" at bounding box center [361, 324] width 39 height 19
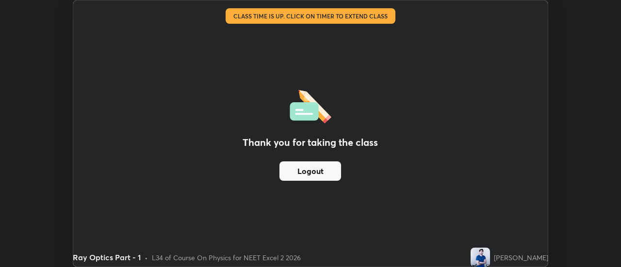
scroll to position [48273, 47920]
